Goal: Download file/media

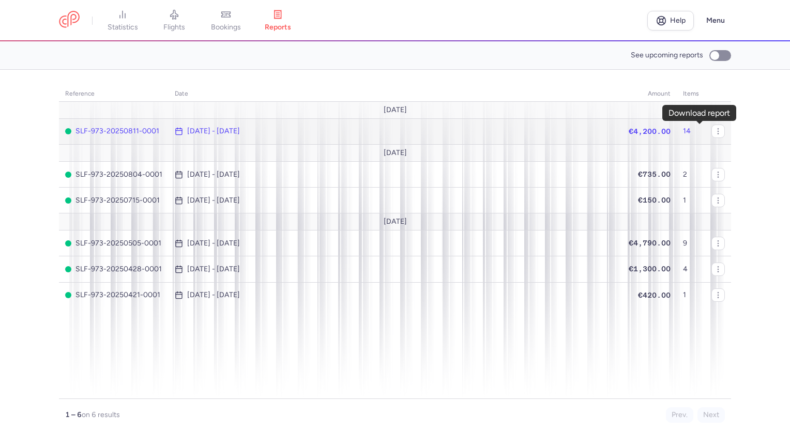
click at [0, 0] on button "button" at bounding box center [0, 0] width 0 height 0
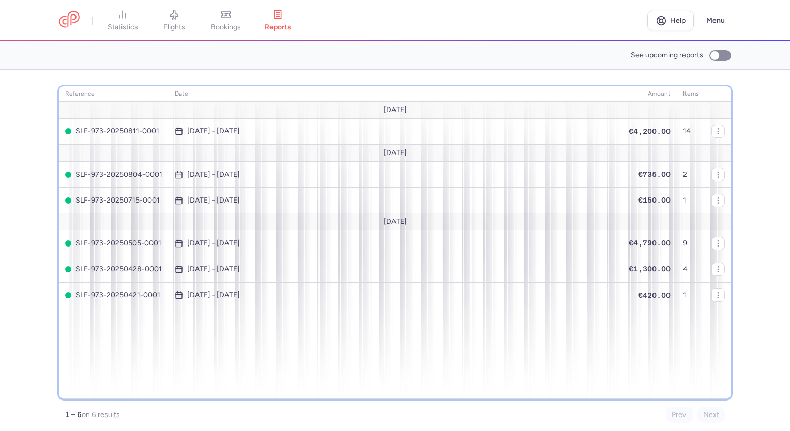
click at [254, 356] on div "reference date amount items [DATE] SLF-973-20250811-0001 [DATE] - [DATE] €4,200…" at bounding box center [395, 242] width 672 height 313
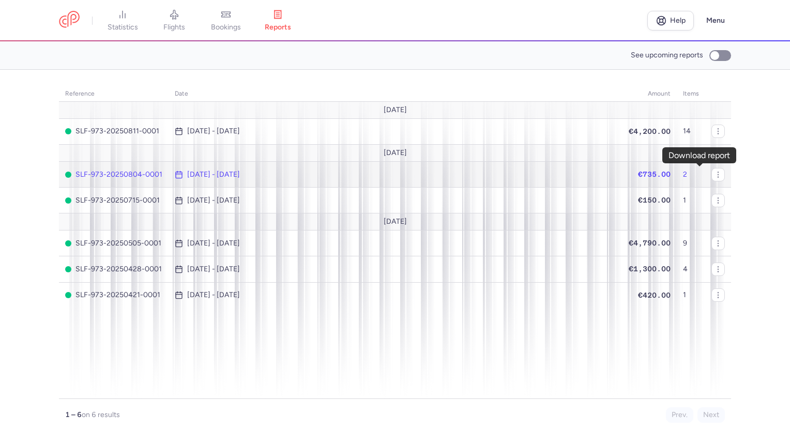
click at [0, 0] on polyline "button" at bounding box center [0, 0] width 0 height 0
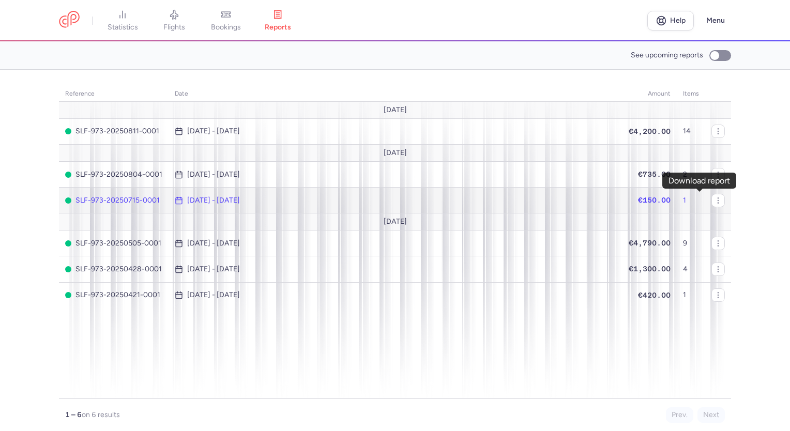
click at [0, 0] on polyline "button" at bounding box center [0, 0] width 0 height 0
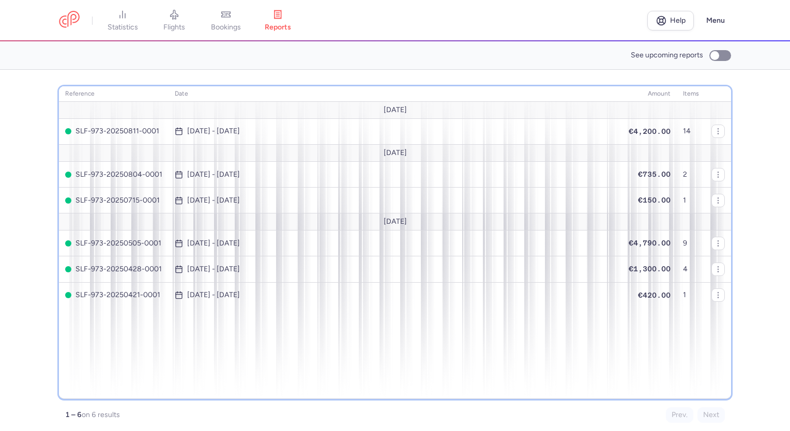
click at [413, 334] on div "reference date amount items August 25 SLF-973-20250811-0001 Aug 4, 2025 - Aug 1…" at bounding box center [395, 242] width 672 height 313
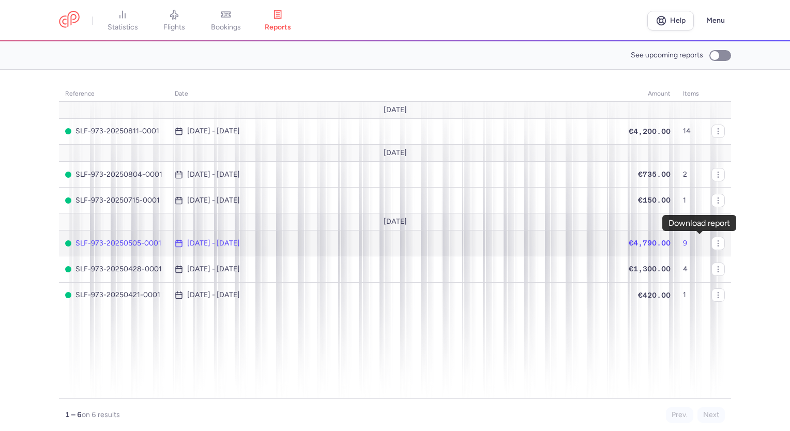
click at [0, 0] on icon "button" at bounding box center [0, 0] width 0 height 0
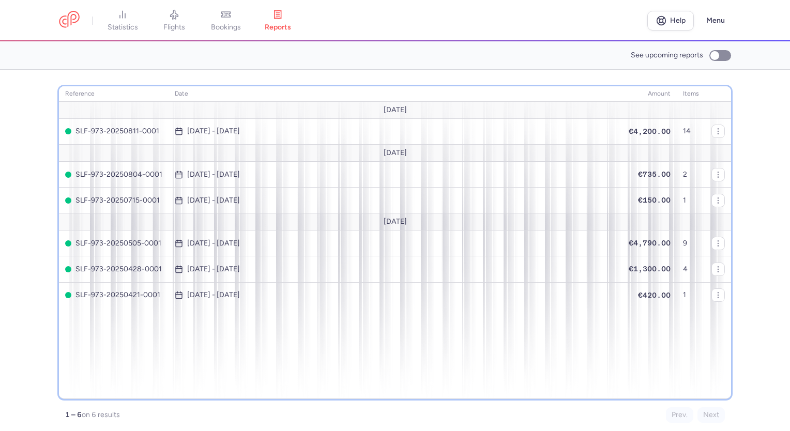
drag, startPoint x: 380, startPoint y: 367, endPoint x: 402, endPoint y: 344, distance: 31.5
click at [380, 366] on div "reference date amount items August 25 SLF-973-20250811-0001 Aug 4, 2025 - Aug 1…" at bounding box center [395, 242] width 672 height 313
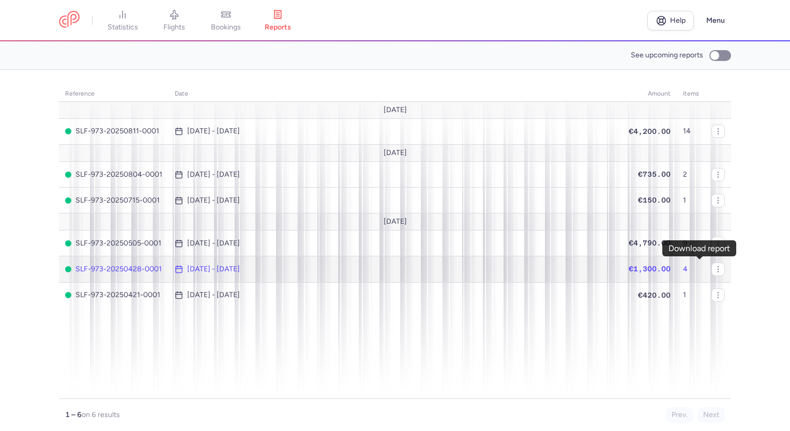
click at [0, 0] on icon "button" at bounding box center [0, 0] width 0 height 0
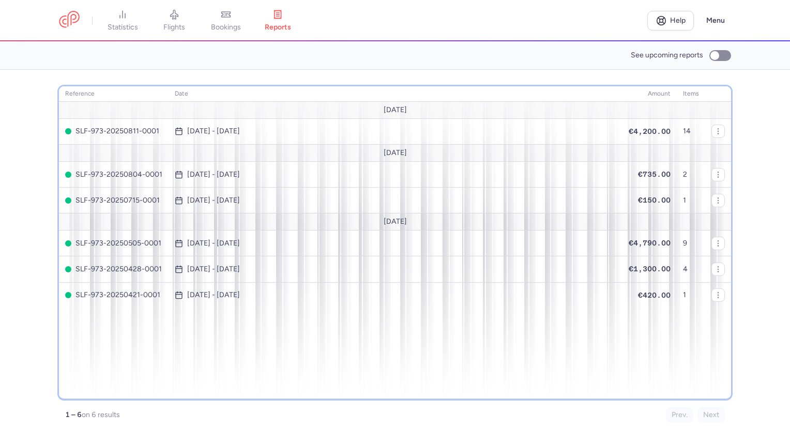
click at [340, 347] on div "reference date amount items August 25 SLF-973-20250811-0001 Aug 4, 2025 - Aug 1…" at bounding box center [395, 242] width 672 height 313
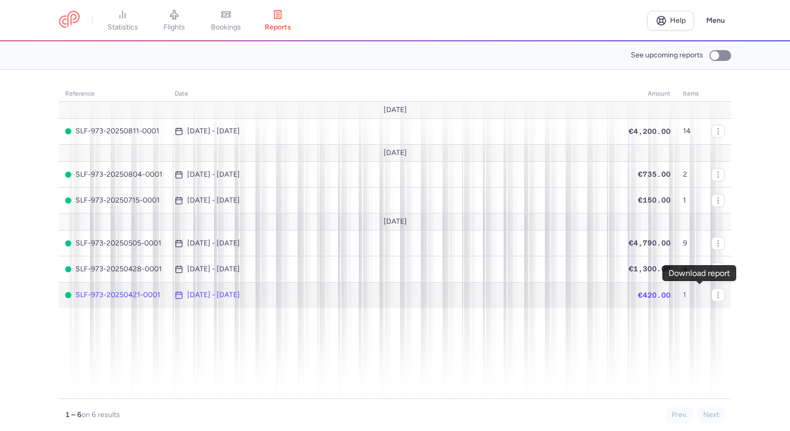
click at [0, 0] on icon "button" at bounding box center [0, 0] width 0 height 0
